Goal: Transaction & Acquisition: Purchase product/service

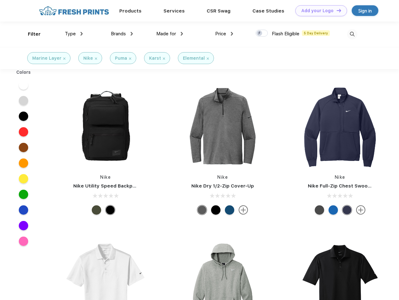
click at [318, 11] on link "Add your Logo Design Tool" at bounding box center [321, 10] width 52 height 11
click at [0, 0] on div "Design Tool" at bounding box center [0, 0] width 0 height 0
click at [336, 10] on link "Add your Logo Design Tool" at bounding box center [321, 10] width 52 height 11
click at [30, 34] on div "Filter" at bounding box center [34, 34] width 13 height 7
click at [74, 34] on span "Type" at bounding box center [70, 34] width 11 height 6
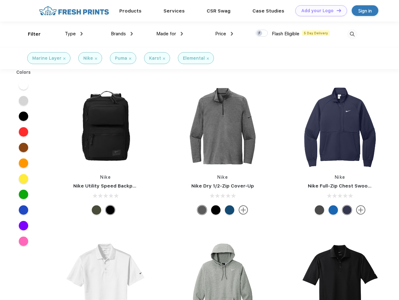
click at [122, 34] on span "Brands" at bounding box center [118, 34] width 15 height 6
click at [170, 34] on span "Made for" at bounding box center [166, 34] width 20 height 6
click at [224, 34] on span "Price" at bounding box center [220, 34] width 11 height 6
click at [262, 33] on div at bounding box center [261, 33] width 12 height 7
click at [259, 33] on input "checkbox" at bounding box center [257, 31] width 4 height 4
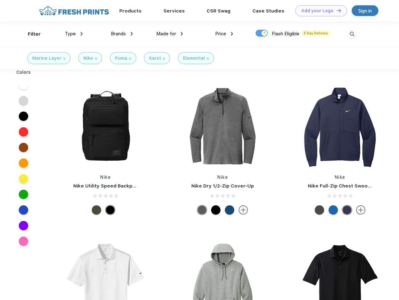
click at [352, 34] on img at bounding box center [352, 34] width 10 height 10
